Goal: Information Seeking & Learning: Learn about a topic

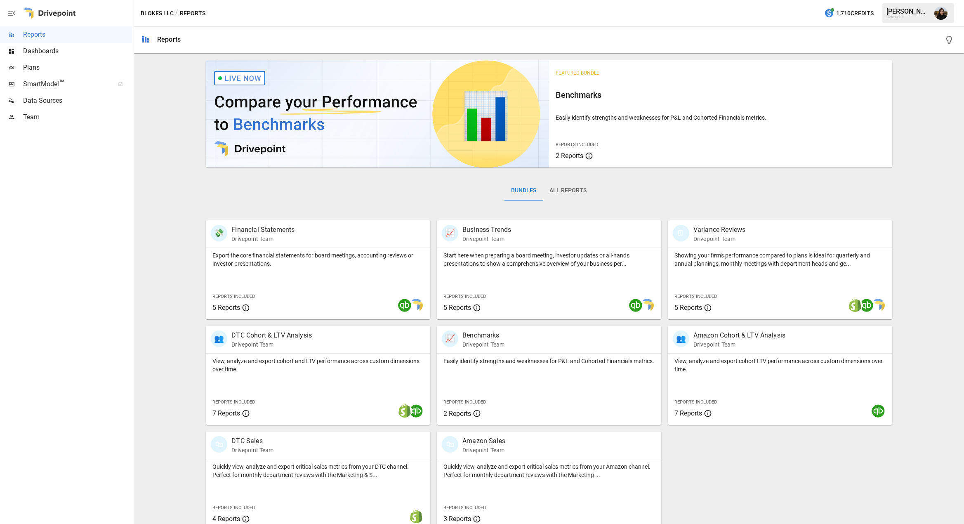
click at [173, 198] on div "Featured Bundle Benchmarks Easily identify strengths and weaknesses for P&L and…" at bounding box center [548, 294] width 823 height 474
click at [164, 162] on div "Featured Bundle Benchmarks Easily identify strengths and weaknesses for P&L and…" at bounding box center [548, 294] width 823 height 474
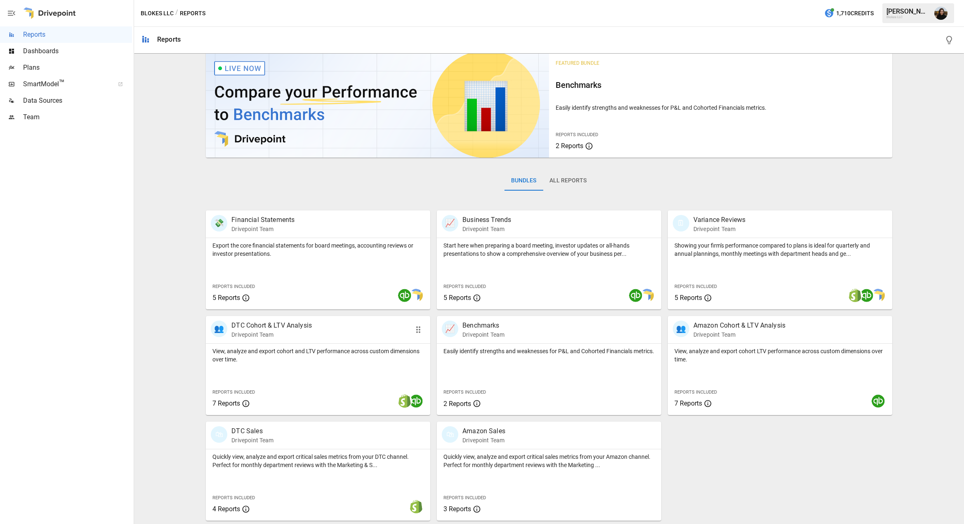
click at [292, 330] on p "DTC Cohort & LTV Analysis" at bounding box center [271, 326] width 80 height 10
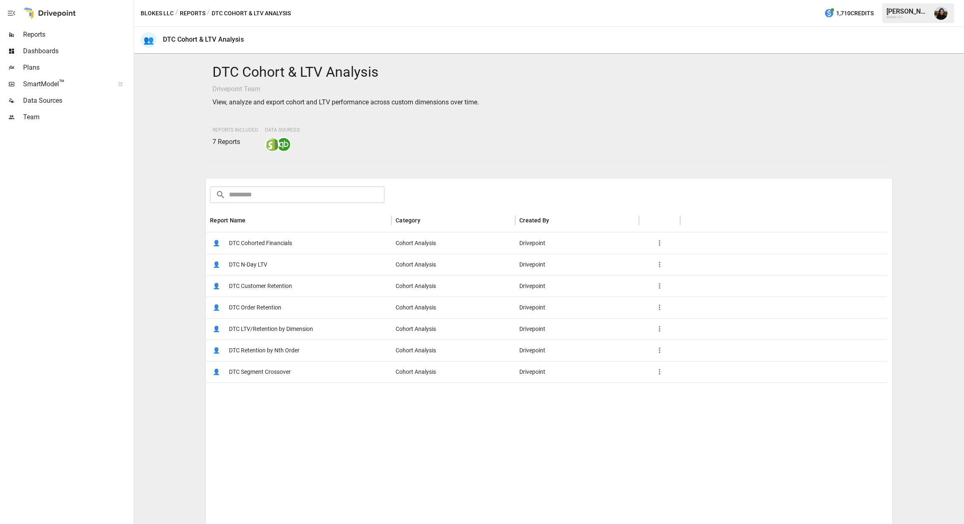
click at [281, 332] on span "DTC LTV/Retention by Dimension" at bounding box center [271, 328] width 84 height 21
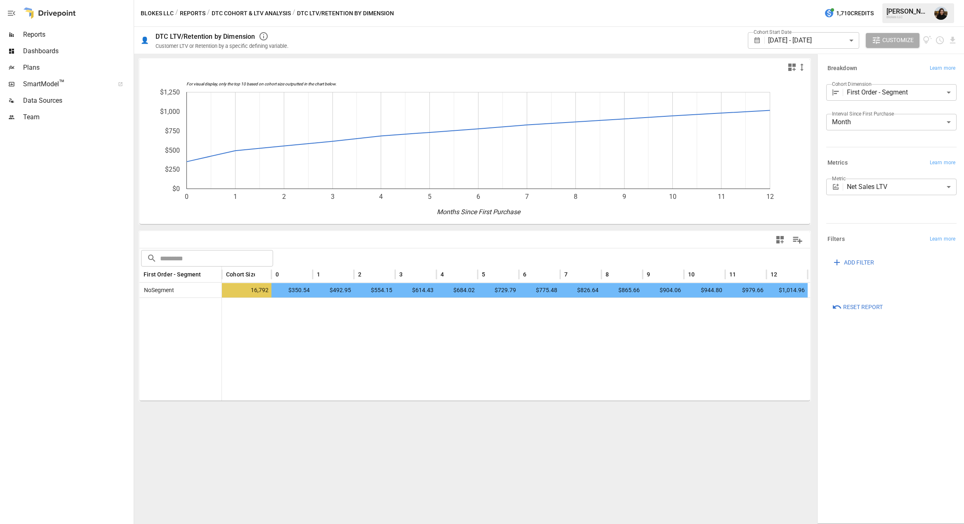
click at [249, 370] on div at bounding box center [516, 348] width 588 height 103
drag, startPoint x: 206, startPoint y: 348, endPoint x: 321, endPoint y: 354, distance: 115.3
click at [321, 354] on div at bounding box center [474, 348] width 671 height 103
click at [321, 354] on div at bounding box center [516, 348] width 588 height 103
click at [416, 352] on div at bounding box center [516, 348] width 588 height 103
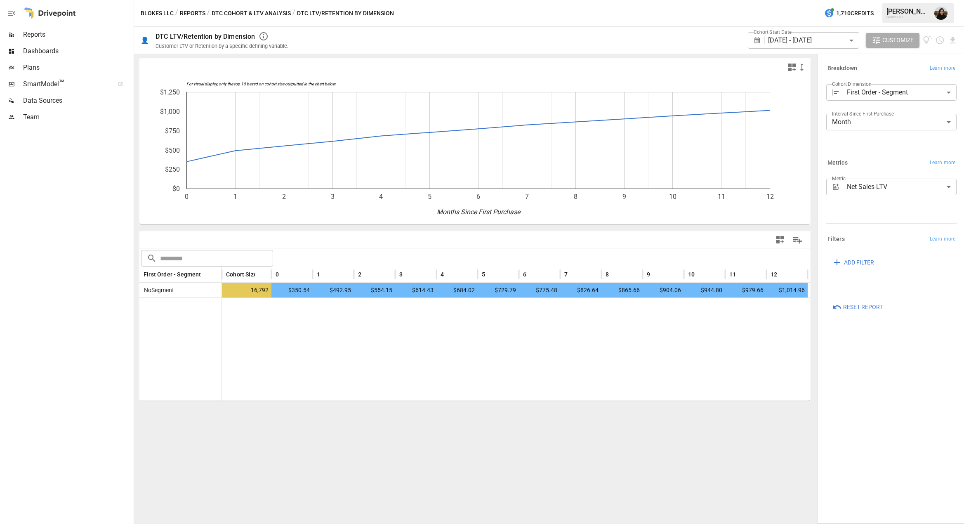
click at [105, 292] on div at bounding box center [66, 324] width 132 height 399
click at [315, 341] on div at bounding box center [516, 348] width 588 height 103
click at [864, 0] on body "**********" at bounding box center [482, 0] width 964 height 0
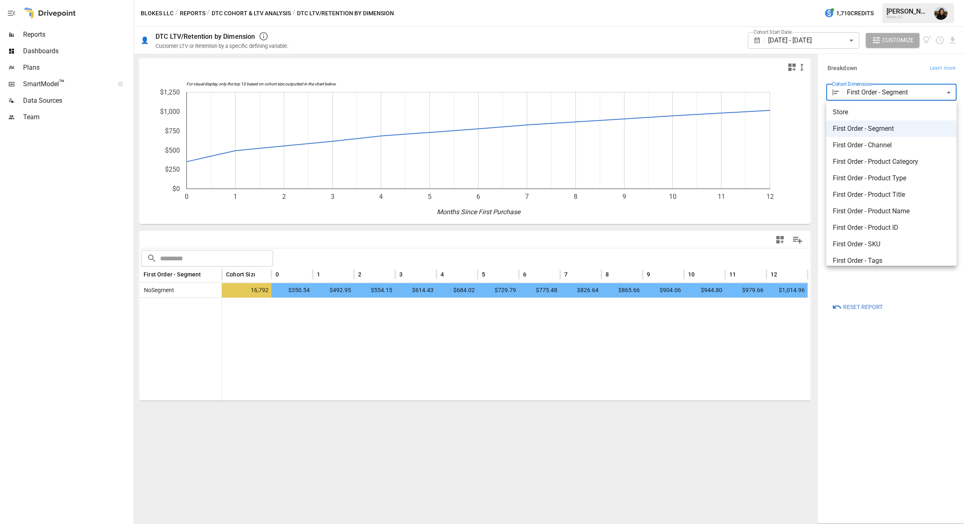
click at [871, 175] on span "First Order - Product Type" at bounding box center [891, 178] width 117 height 10
type input "**********"
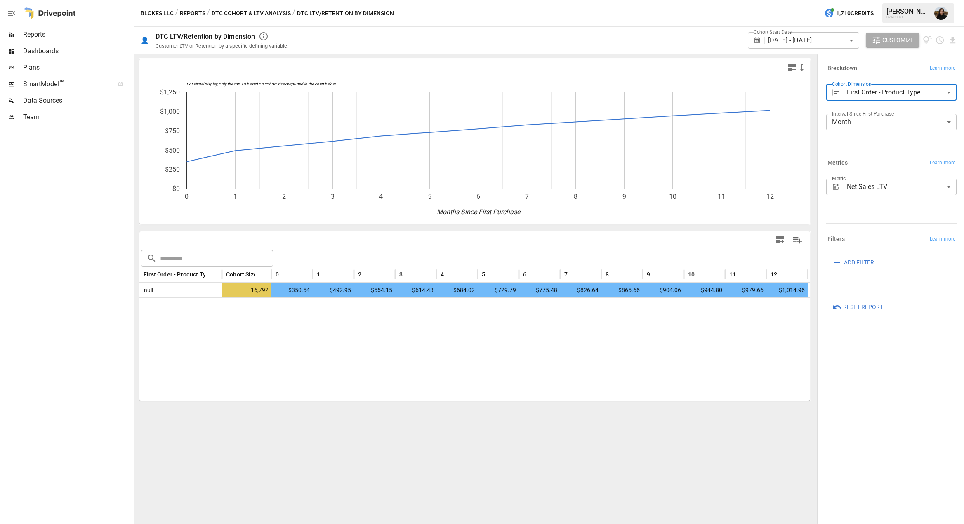
click at [853, 0] on body "**********" at bounding box center [482, 0] width 964 height 0
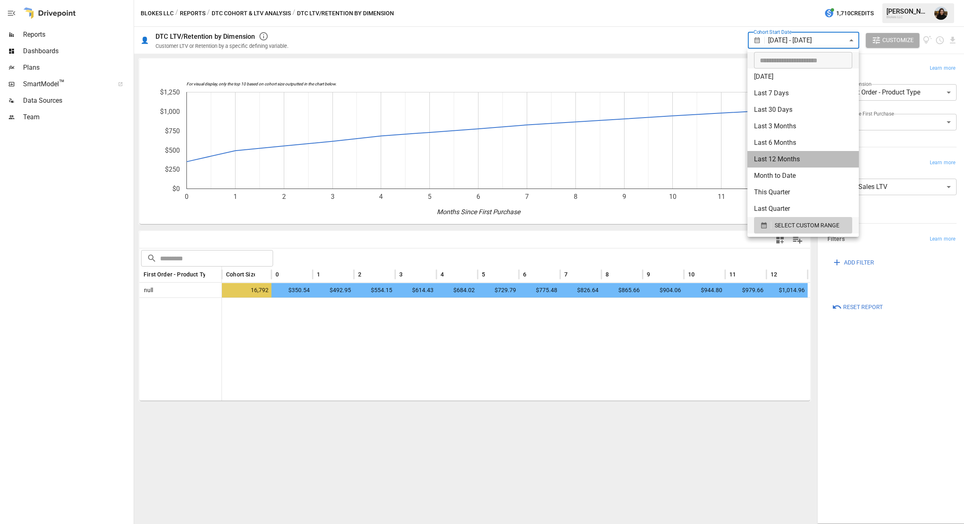
click at [783, 156] on li "Last 12 Months" at bounding box center [803, 159] width 111 height 17
type input "**********"
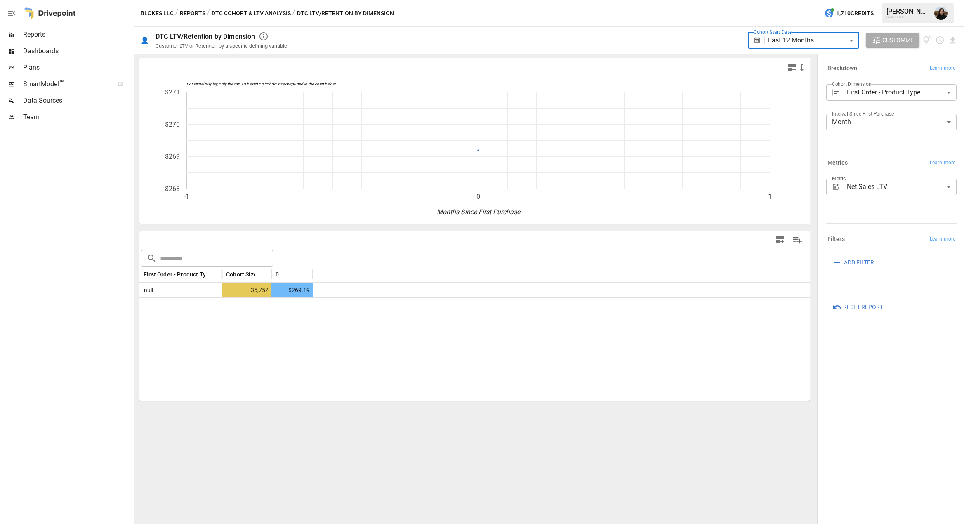
click at [439, 432] on div "For visual display, only the top 10 based on cohort size outputted in the chart…" at bounding box center [475, 289] width 682 height 470
click at [86, 191] on div at bounding box center [66, 324] width 132 height 399
click at [63, 162] on div at bounding box center [66, 324] width 132 height 399
click at [63, 83] on span "™" at bounding box center [62, 83] width 6 height 10
click at [53, 45] on div "Dashboards" at bounding box center [66, 51] width 132 height 17
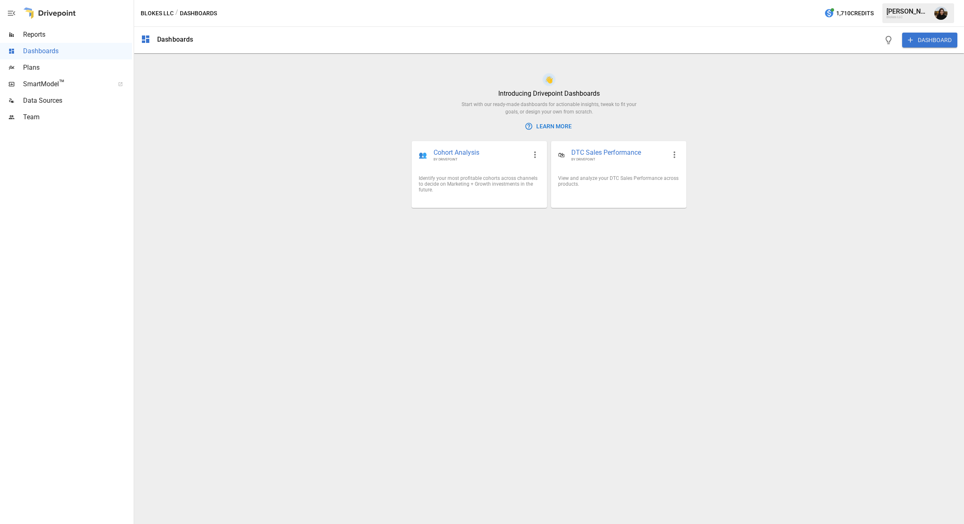
click at [47, 34] on span "Reports" at bounding box center [77, 35] width 109 height 10
